Goal: Navigation & Orientation: Find specific page/section

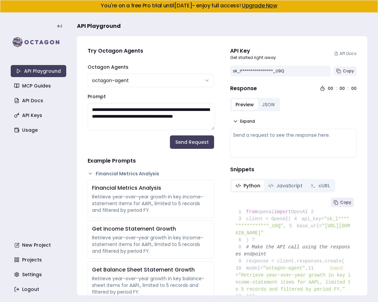
click at [350, 70] on span "Copy" at bounding box center [348, 70] width 11 height 5
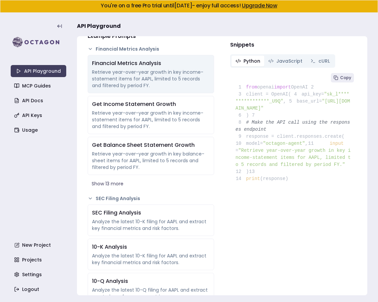
scroll to position [126, 0]
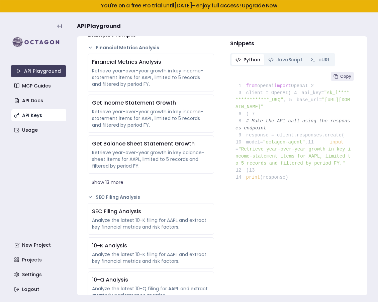
click at [49, 116] on link "API Keys" at bounding box center [39, 115] width 56 height 12
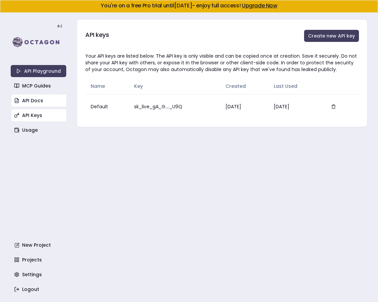
click at [41, 103] on link "API Docs" at bounding box center [39, 100] width 56 height 12
